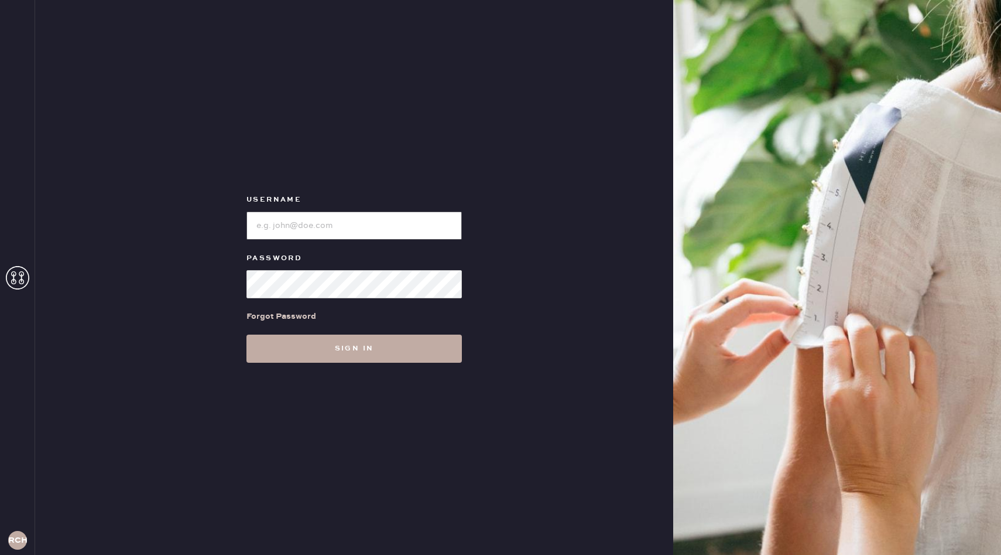
type input "reformationchestnuthill"
click at [416, 350] on button "Sign in" at bounding box center [354, 348] width 215 height 28
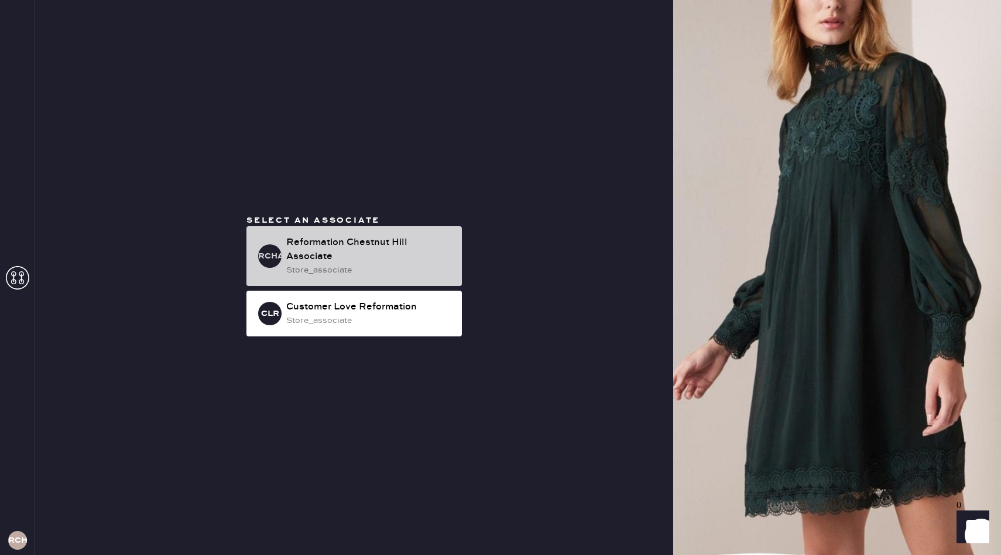
click at [413, 256] on div "Reformation Chestnut Hill Associate" at bounding box center [369, 249] width 166 height 28
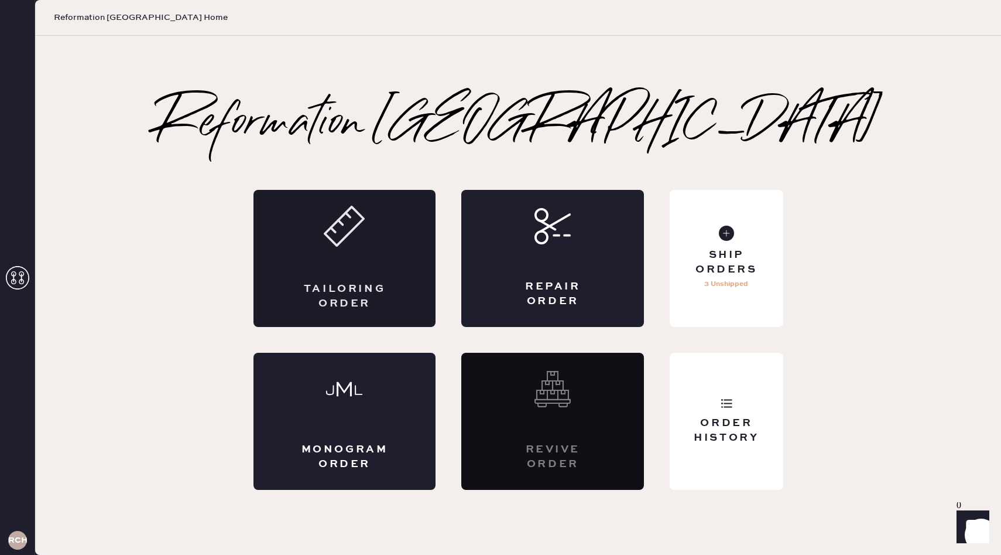
click at [361, 263] on div "Tailoring Order" at bounding box center [345, 258] width 183 height 137
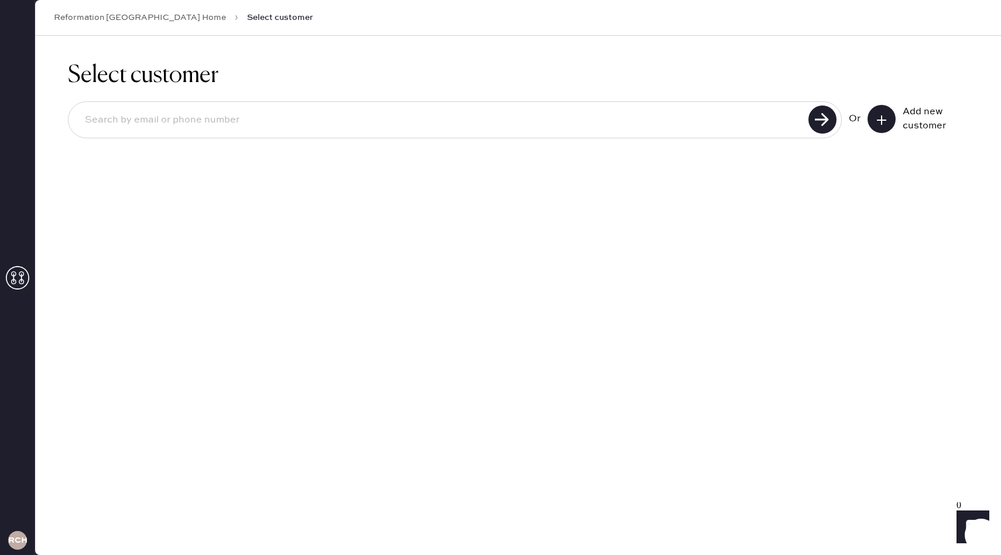
click at [880, 123] on icon at bounding box center [882, 120] width 12 height 12
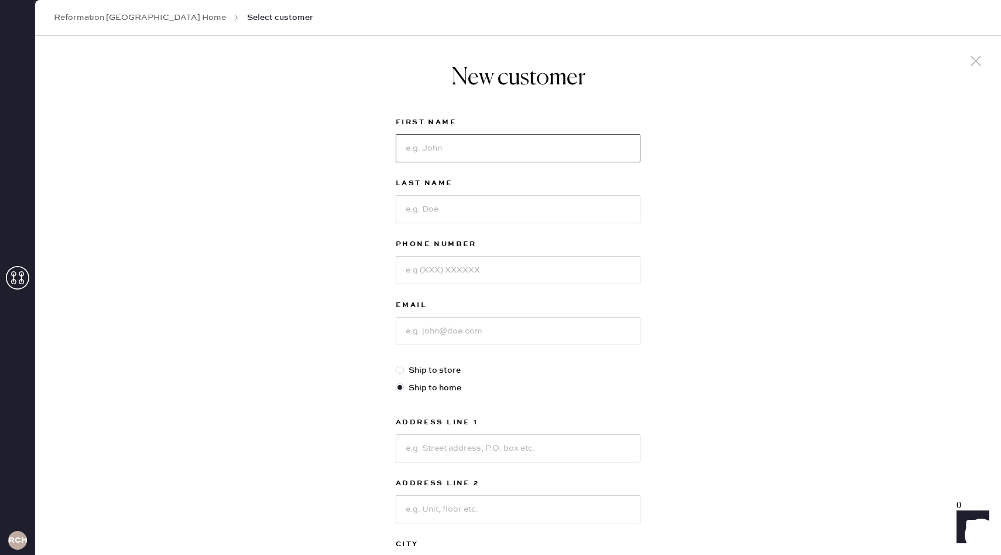
click at [469, 151] on input at bounding box center [518, 148] width 245 height 28
type input "[PERSON_NAME]"
type input "Trojan"
type input "6039885944"
type input "[PERSON_NAME][EMAIL_ADDRESS][DOMAIN_NAME]"
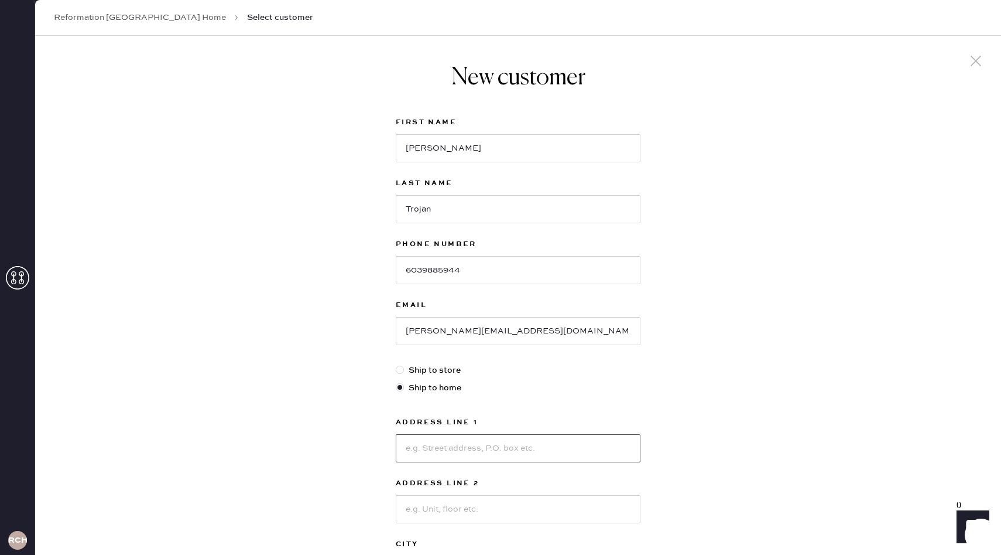
click at [443, 436] on input at bounding box center [518, 448] width 245 height 28
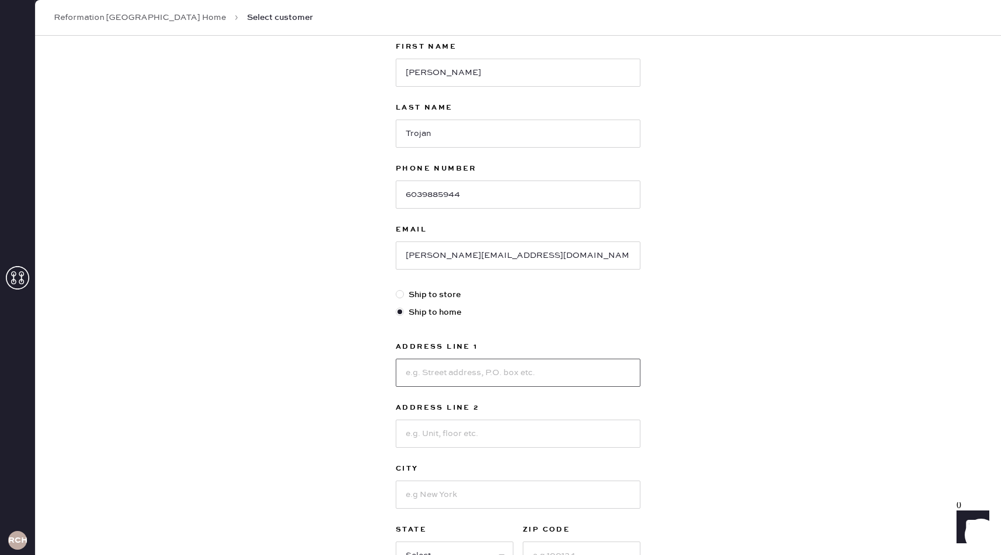
scroll to position [77, 0]
type input "[STREET_ADDRESS]"
type input "N"
type input "[PERSON_NAME]"
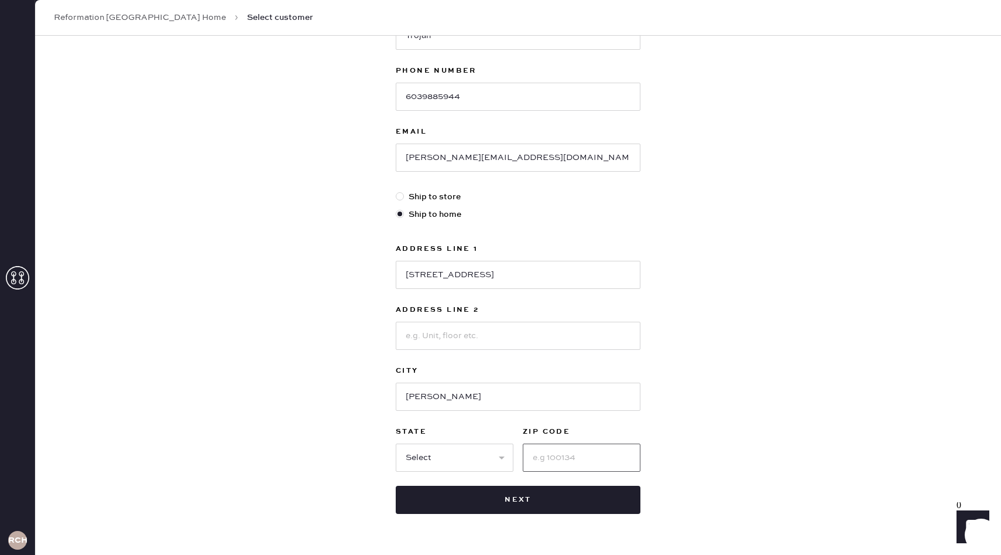
scroll to position [191, 0]
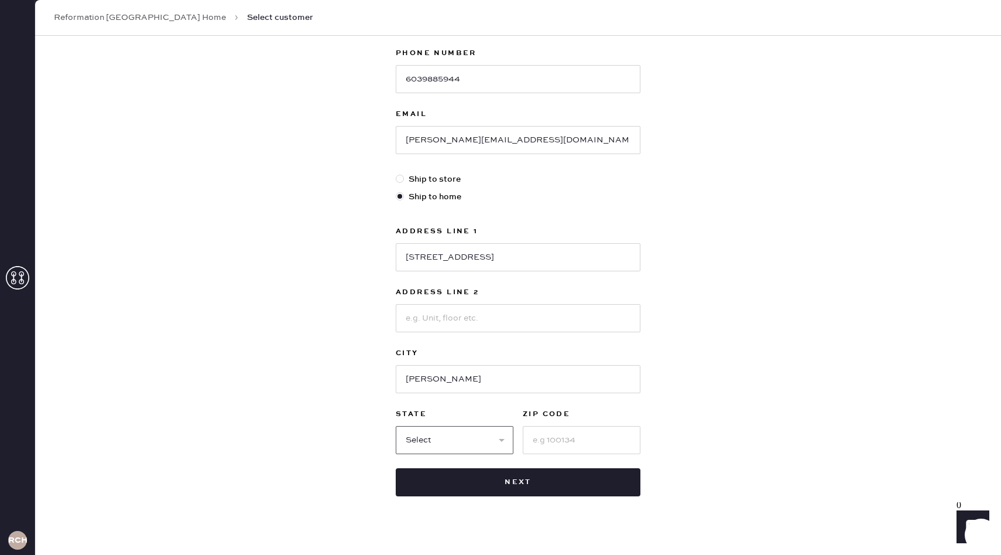
click at [437, 437] on select "Select AK AL AR AZ CA CO CT [GEOGRAPHIC_DATA] DE FL [GEOGRAPHIC_DATA] HI [GEOGR…" at bounding box center [455, 440] width 118 height 28
select select "MA"
click at [555, 445] on input at bounding box center [582, 440] width 118 height 28
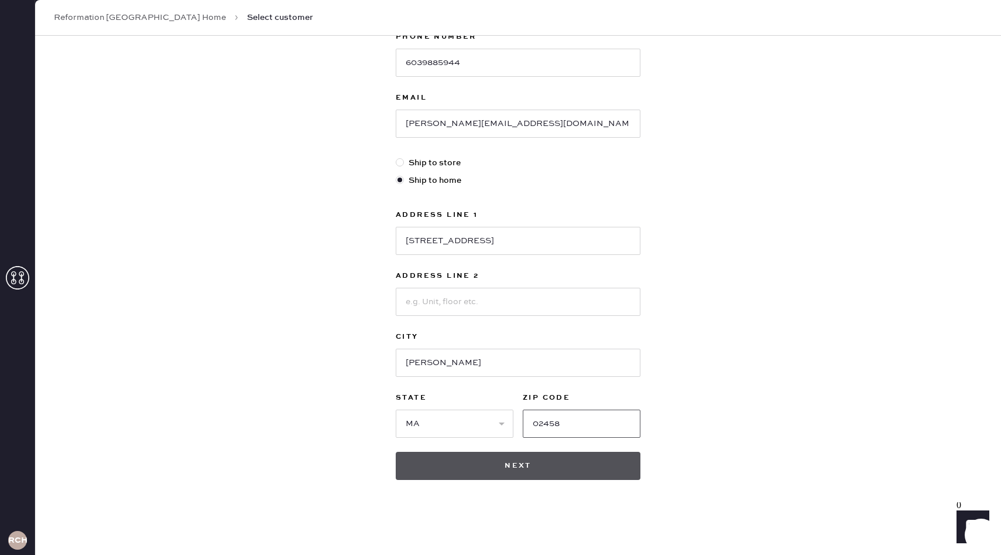
type input "02458"
click at [540, 477] on button "Next" at bounding box center [518, 465] width 245 height 28
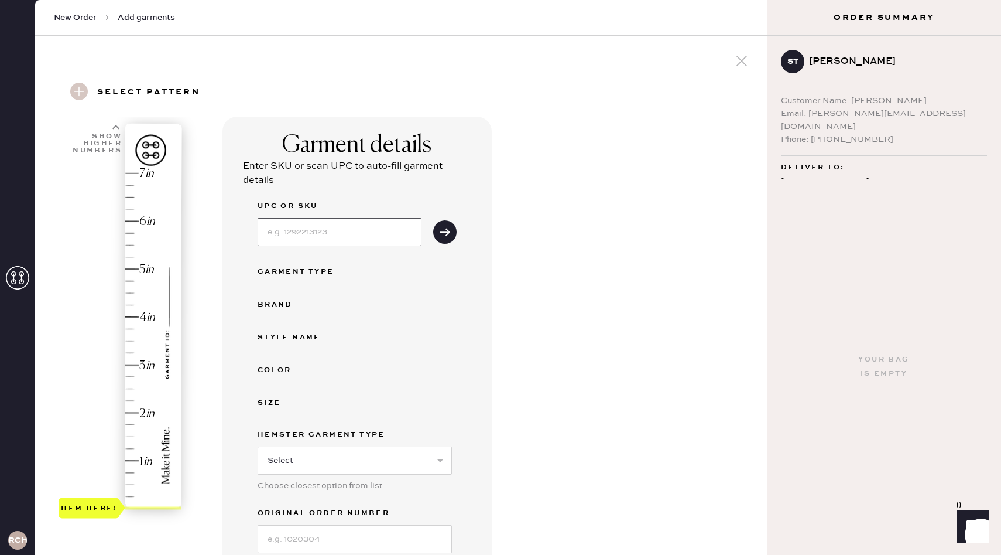
click at [354, 234] on input at bounding box center [340, 232] width 164 height 28
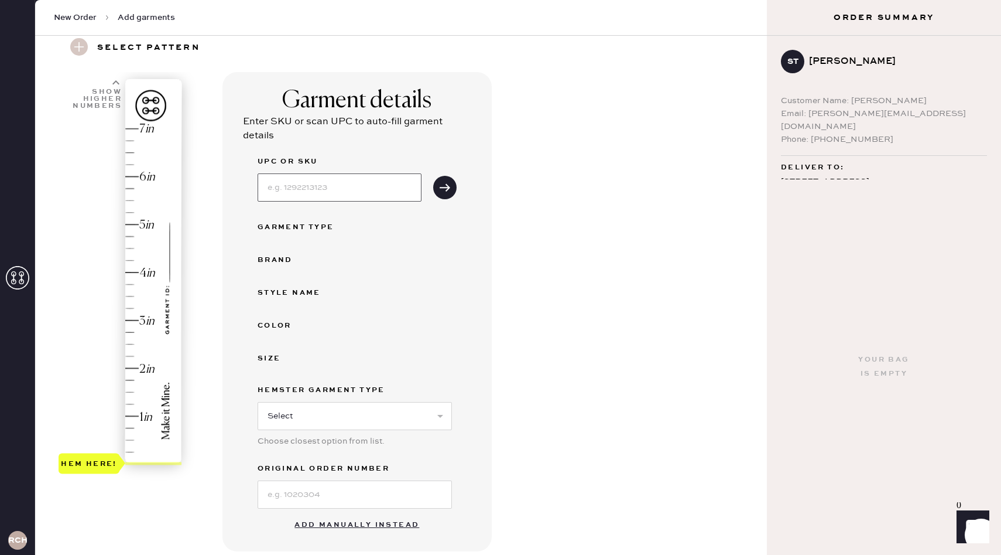
scroll to position [63, 0]
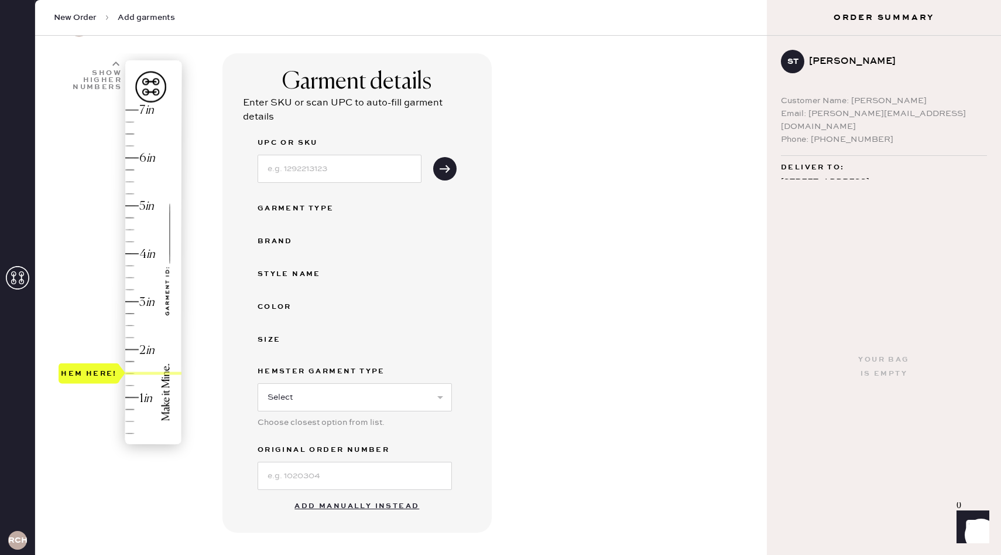
click at [133, 374] on div "Hem here!" at bounding box center [121, 277] width 125 height 345
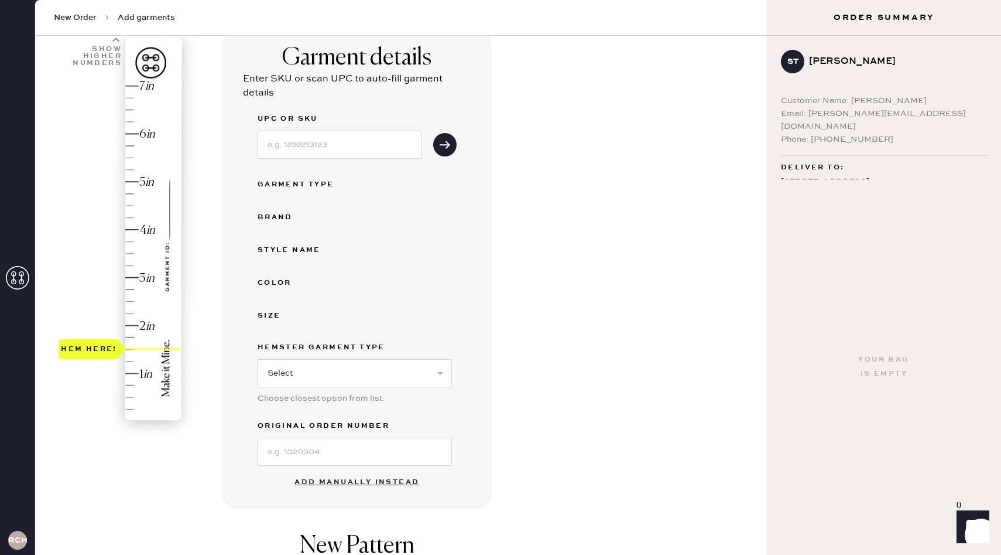
scroll to position [105, 0]
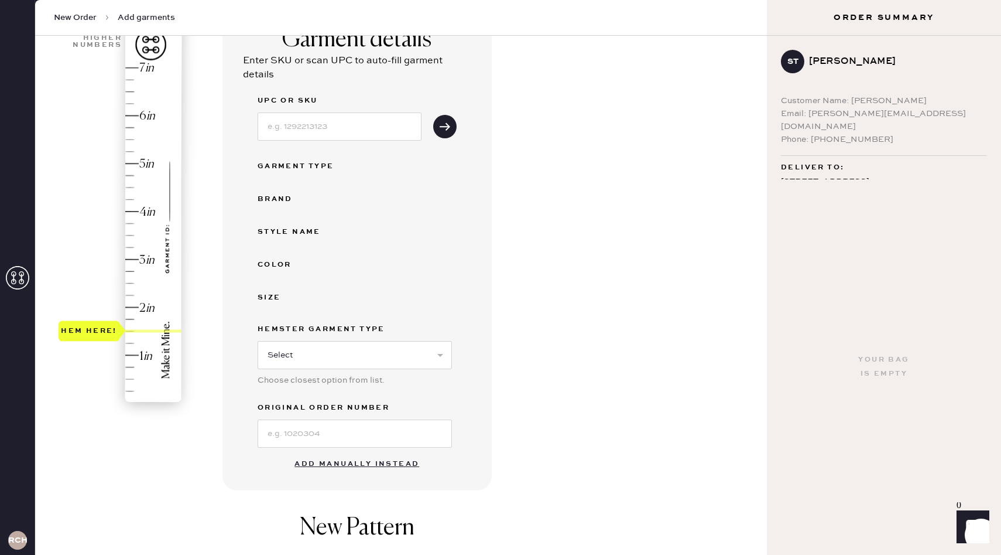
click at [364, 466] on button "Add manually instead" at bounding box center [357, 463] width 139 height 23
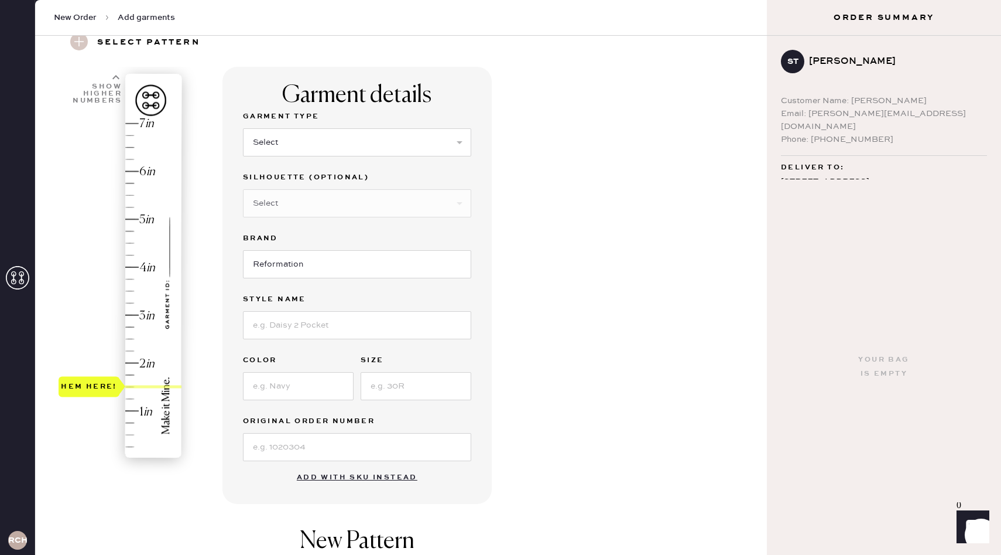
scroll to position [38, 0]
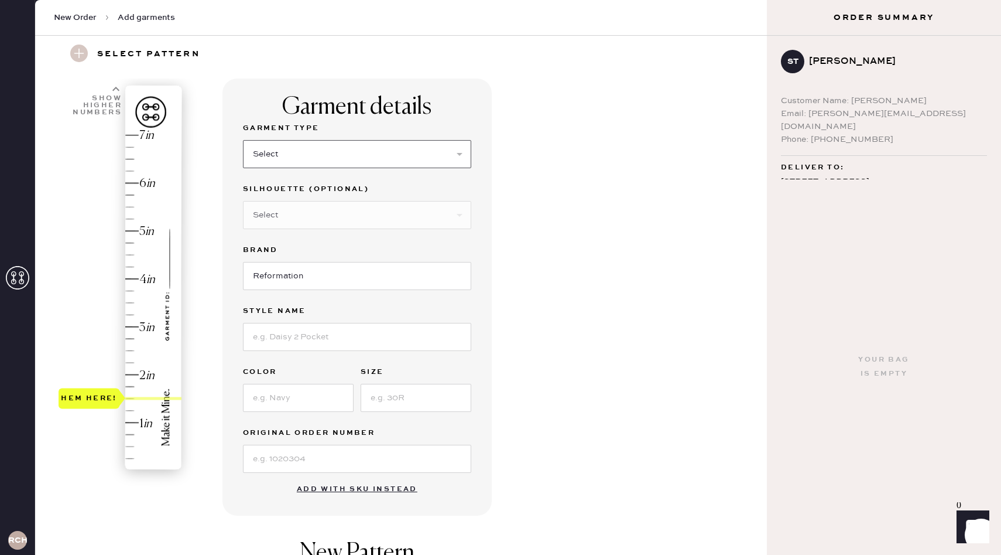
click at [370, 167] on select "Select Basic Skirt Jeans Leggings Pants Shorts Basic Sleeved Dress Basic Sleeve…" at bounding box center [357, 154] width 228 height 28
select select "2"
click at [372, 213] on select "Select Shorts Cropped Flare Boot Cut Straight Skinny Other" at bounding box center [357, 215] width 228 height 28
click at [419, 279] on input "Reformation" at bounding box center [357, 276] width 228 height 28
click at [402, 327] on input at bounding box center [357, 337] width 228 height 28
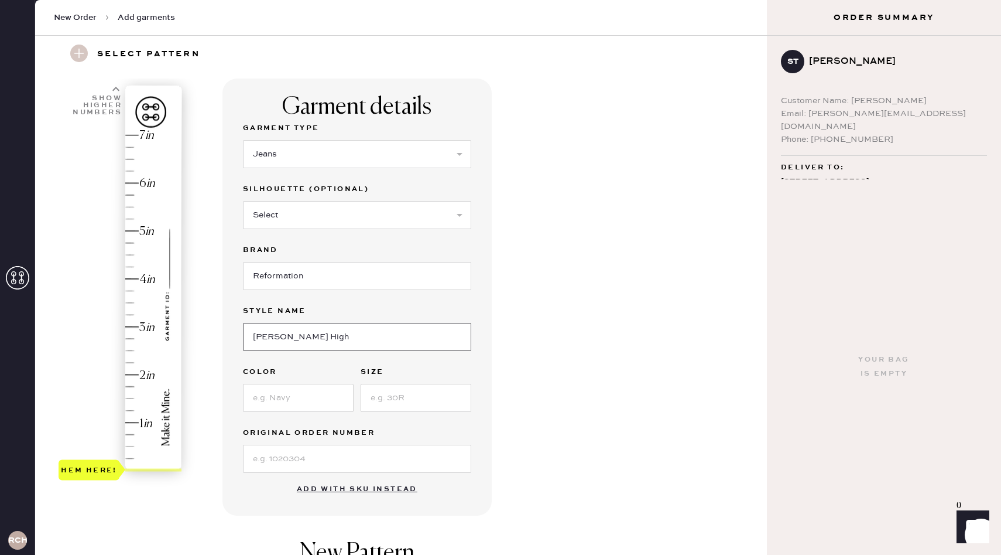
type input "[PERSON_NAME] High Rise Slouchy Wide Leg"
click at [313, 403] on input at bounding box center [298, 398] width 111 height 28
type input "[US_STATE]"
click at [402, 388] on input at bounding box center [416, 398] width 111 height 28
type input "26"
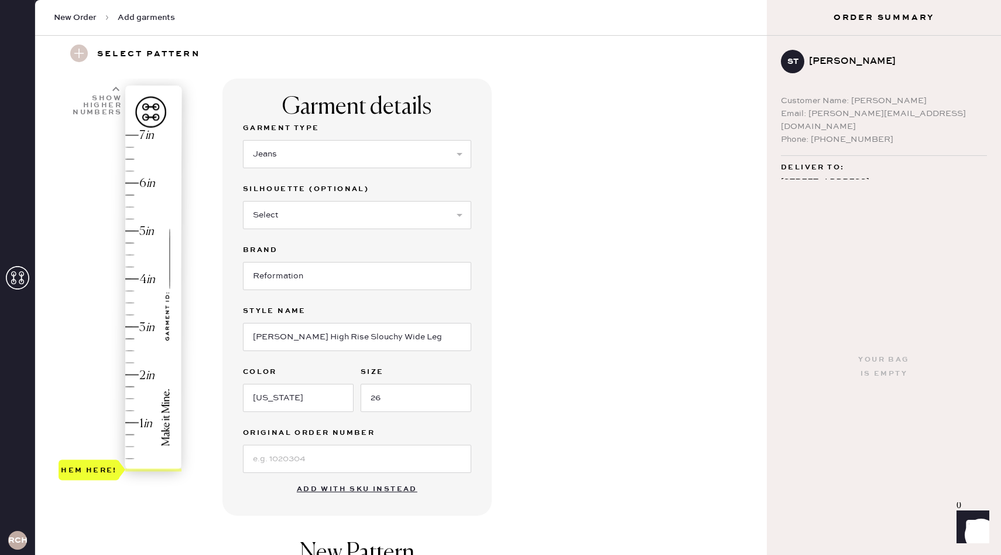
click at [577, 404] on div "Garment details Garment Type Select Basic Skirt Jeans Leggings Pants Shorts Bas…" at bounding box center [490, 410] width 535 height 665
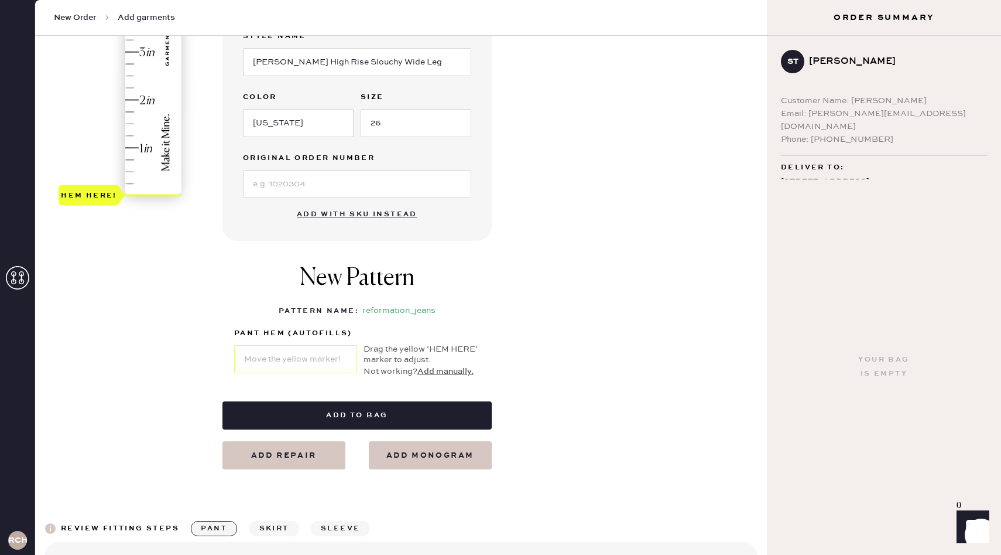
scroll to position [312, 0]
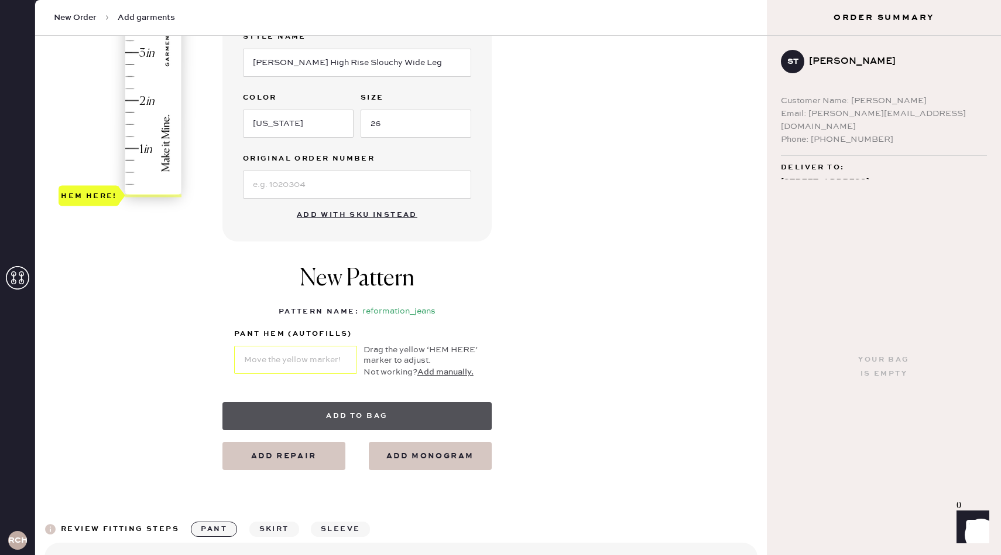
click at [452, 407] on button "Add to bag" at bounding box center [357, 416] width 269 height 28
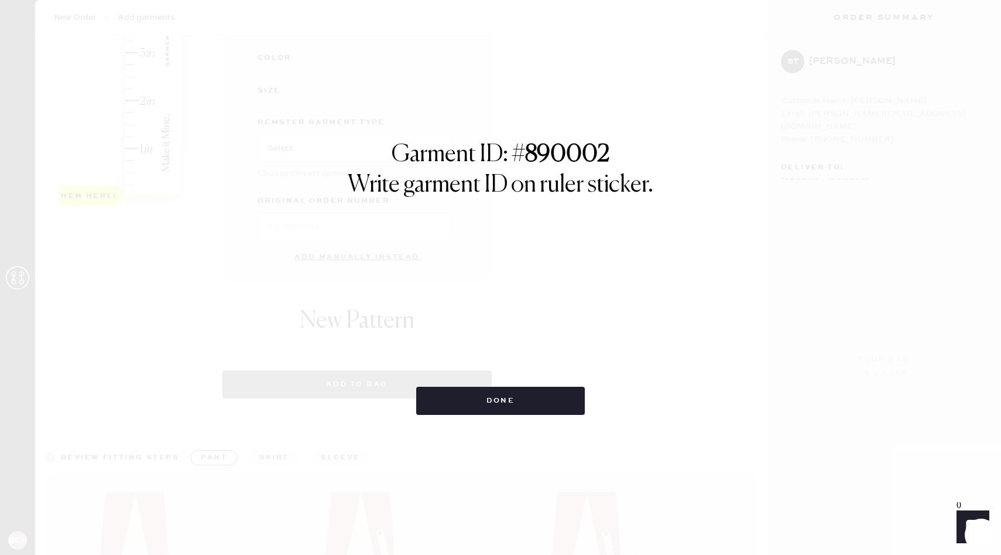
select select "2"
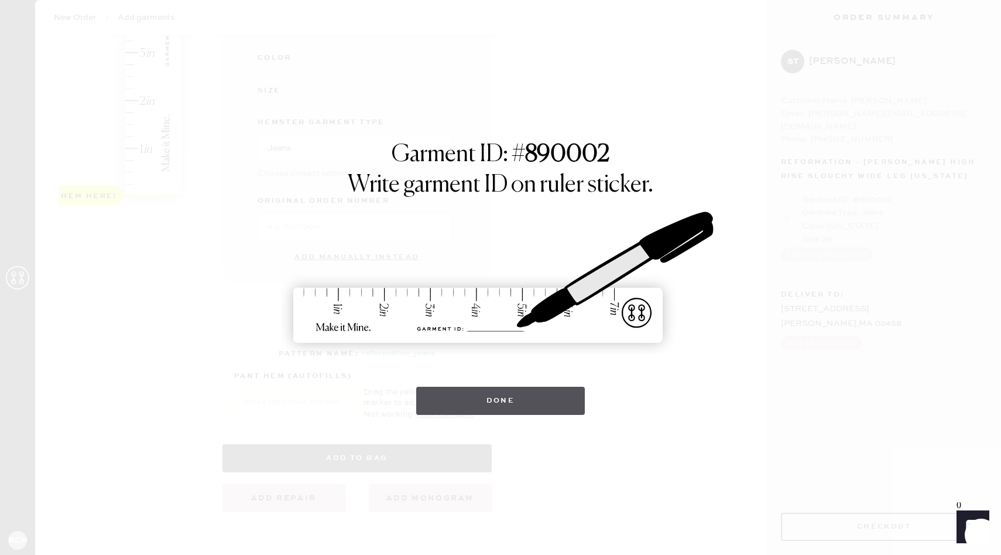
click at [533, 395] on button "Done" at bounding box center [500, 400] width 169 height 28
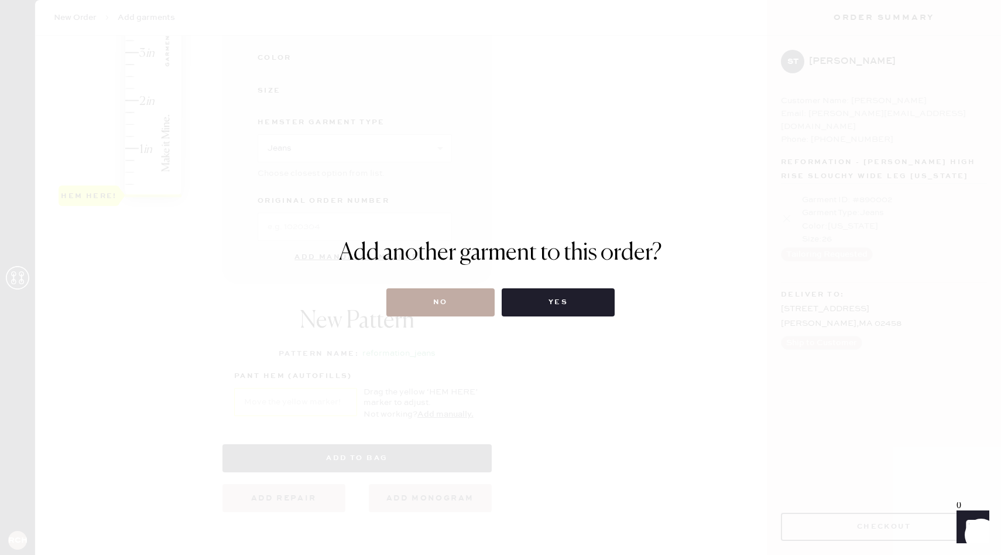
click at [468, 298] on button "No" at bounding box center [440, 302] width 108 height 28
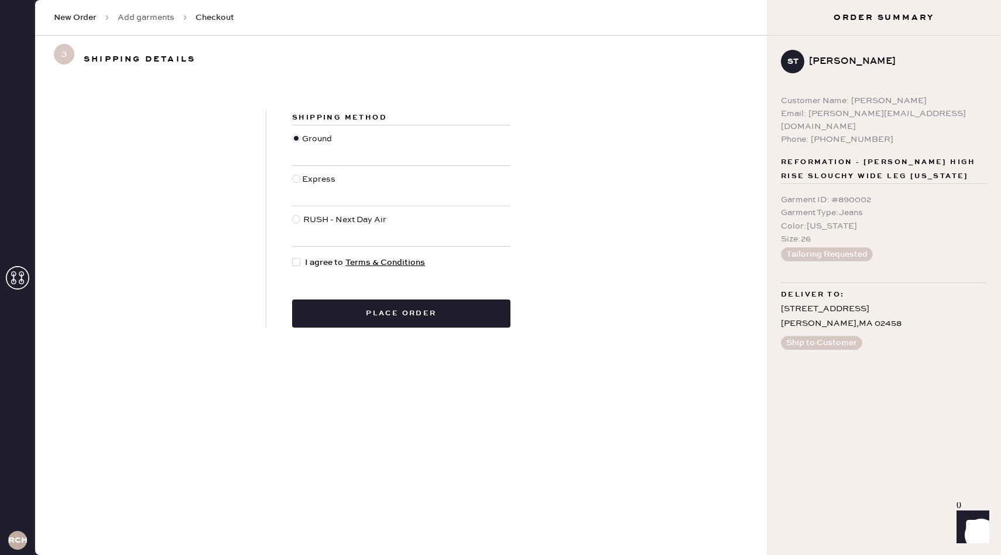
click at [299, 262] on div at bounding box center [296, 262] width 8 height 8
click at [293, 256] on input "I agree to Terms & Conditions" at bounding box center [292, 256] width 1 height 1
checkbox input "true"
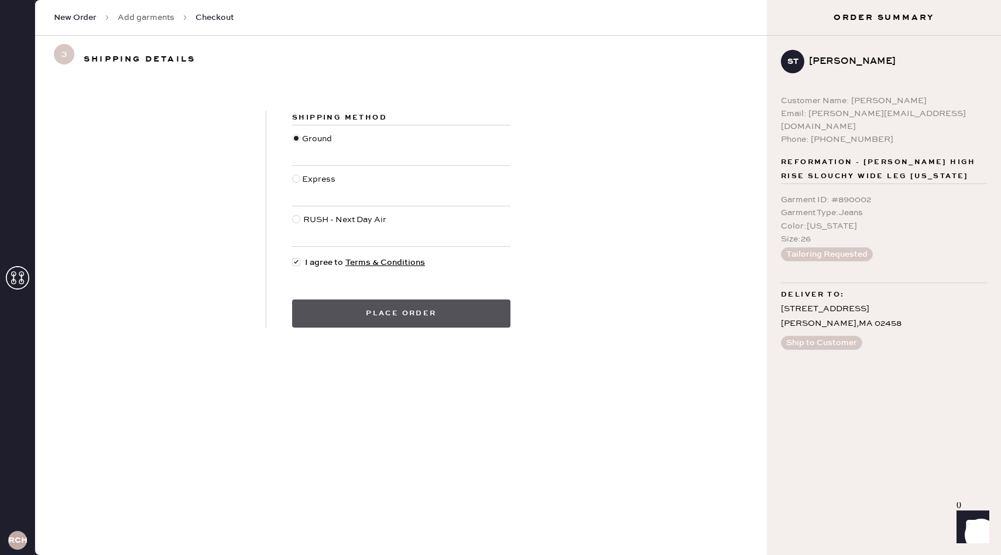
click at [350, 311] on button "Place order" at bounding box center [401, 313] width 218 height 28
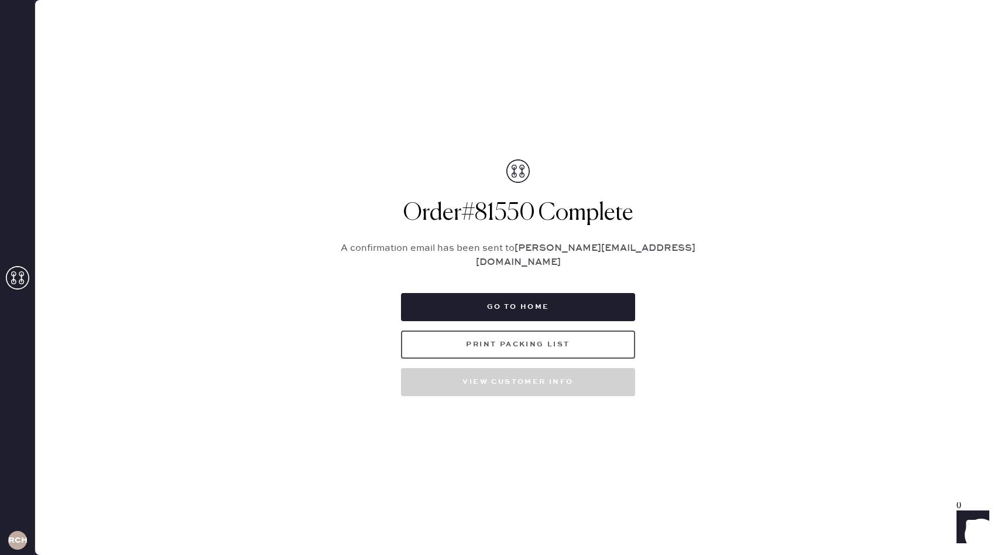
click at [521, 340] on button "Print Packing List" at bounding box center [518, 344] width 234 height 28
click at [587, 303] on button "Go to home" at bounding box center [518, 307] width 234 height 28
